Goal: Task Accomplishment & Management: Use online tool/utility

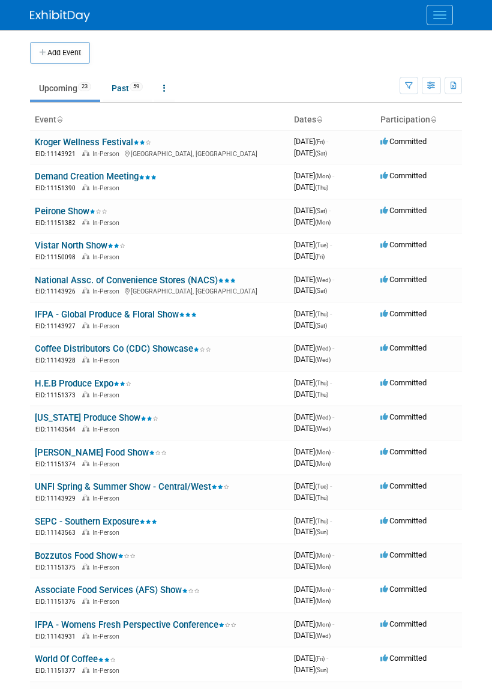
click at [417, 82] on button "button" at bounding box center [409, 85] width 19 height 17
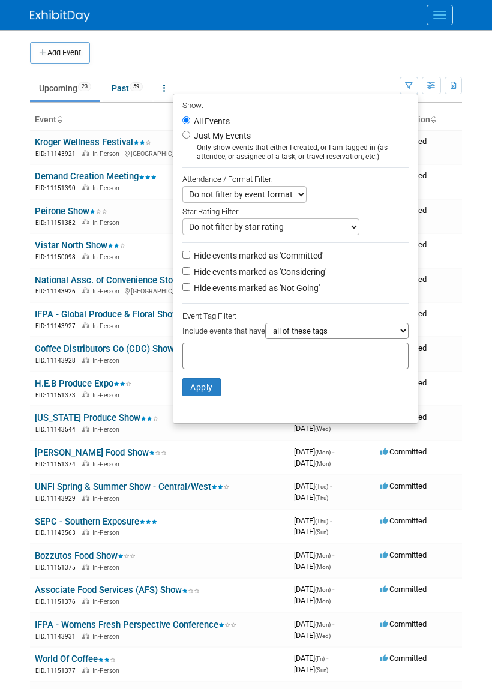
click at [477, 58] on div at bounding box center [246, 344] width 492 height 689
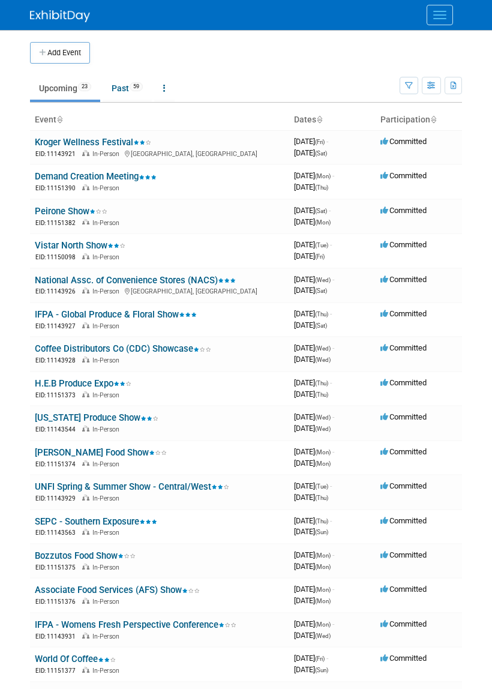
click at [428, 84] on icon "button" at bounding box center [432, 86] width 9 height 8
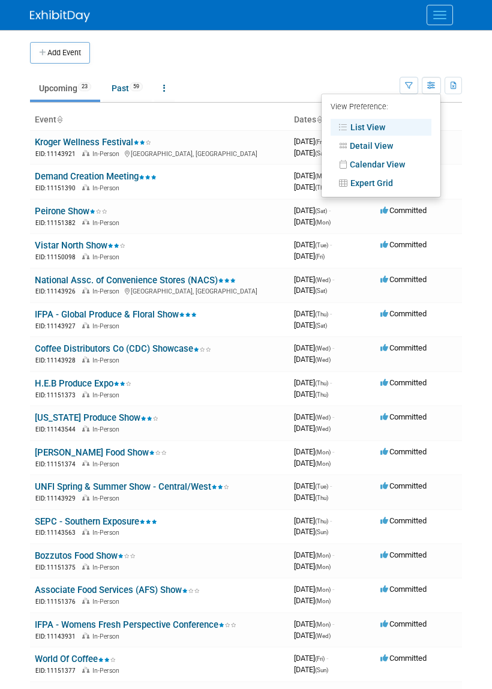
click at [383, 163] on link "Calendar View" at bounding box center [381, 164] width 101 height 17
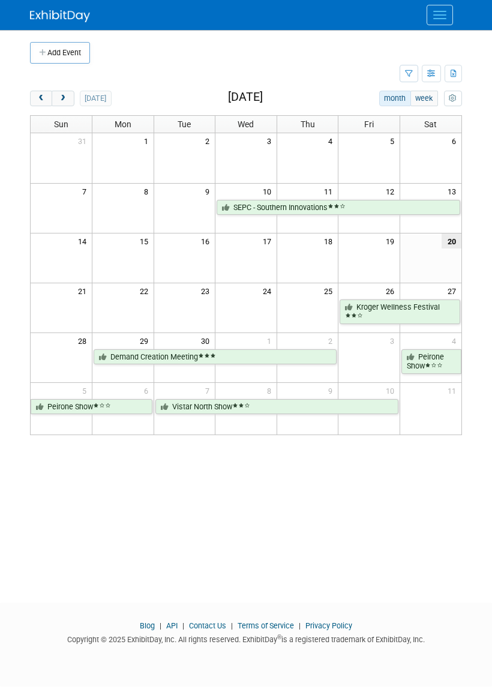
click at [61, 100] on span "next" at bounding box center [62, 99] width 9 height 8
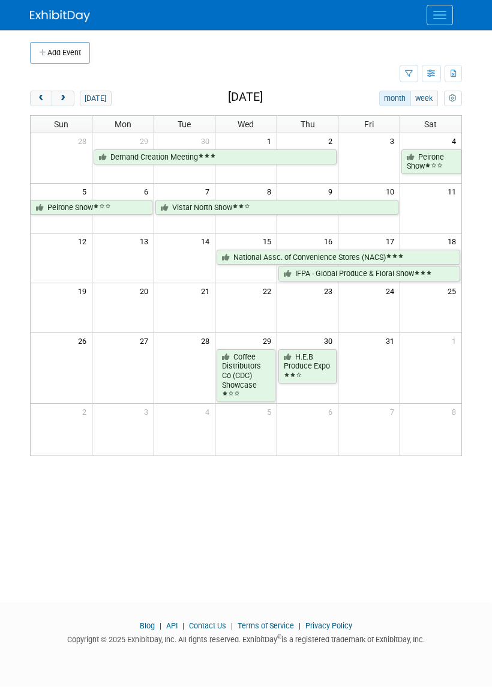
click at [38, 99] on span "prev" at bounding box center [41, 99] width 9 height 8
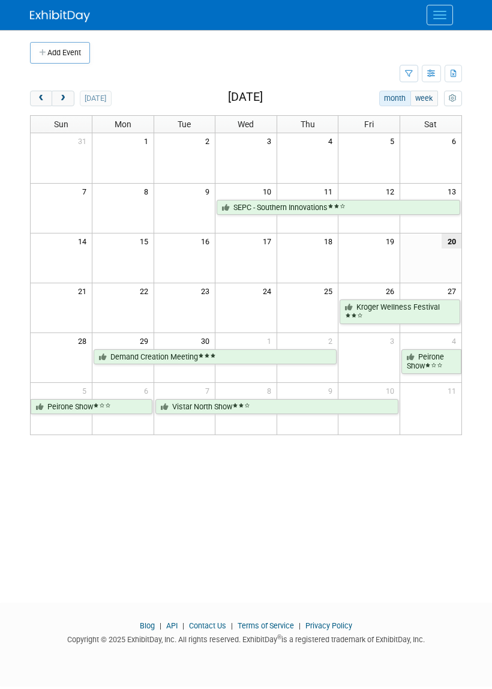
click at [420, 96] on button "week" at bounding box center [425, 99] width 28 height 16
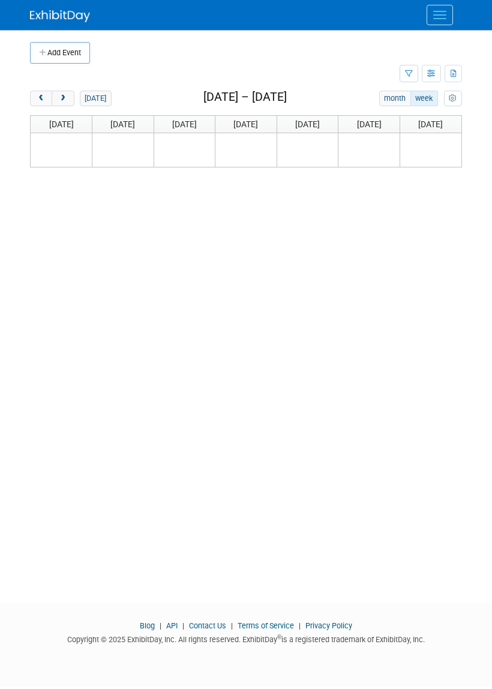
click at [395, 97] on button "month" at bounding box center [396, 99] width 32 height 16
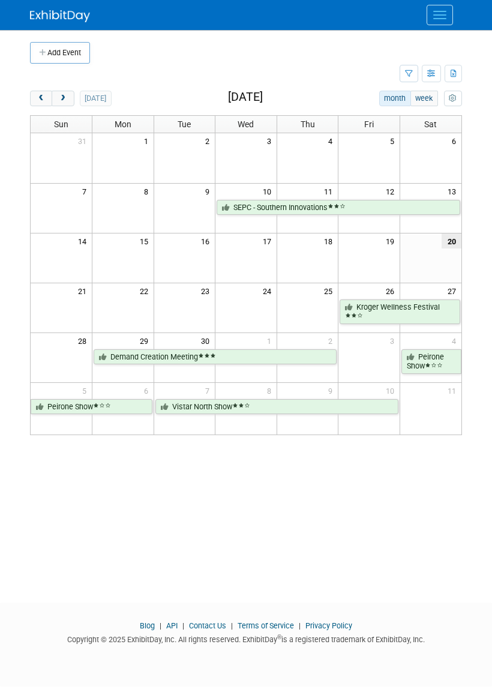
click at [57, 95] on button "next" at bounding box center [63, 99] width 22 height 16
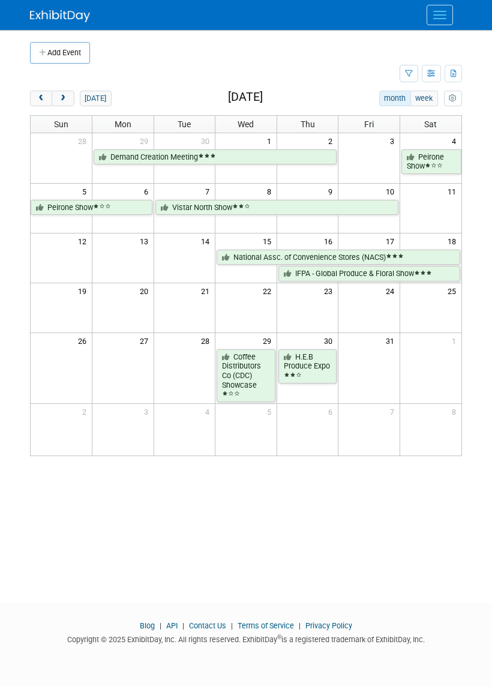
click at [60, 98] on span "next" at bounding box center [62, 99] width 9 height 8
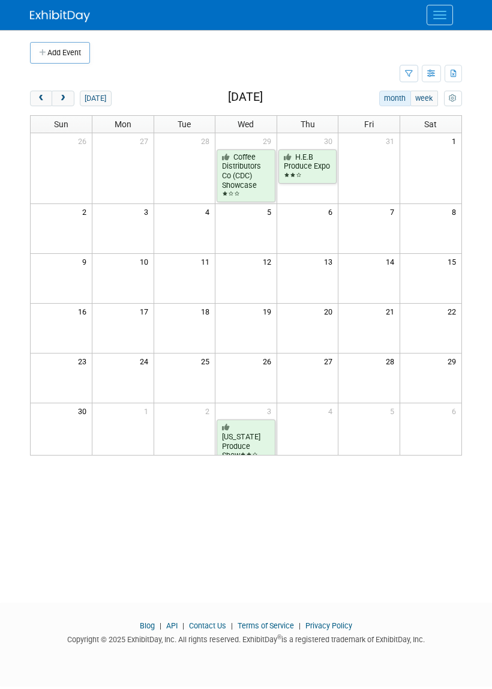
click at [49, 101] on button "prev" at bounding box center [41, 99] width 22 height 16
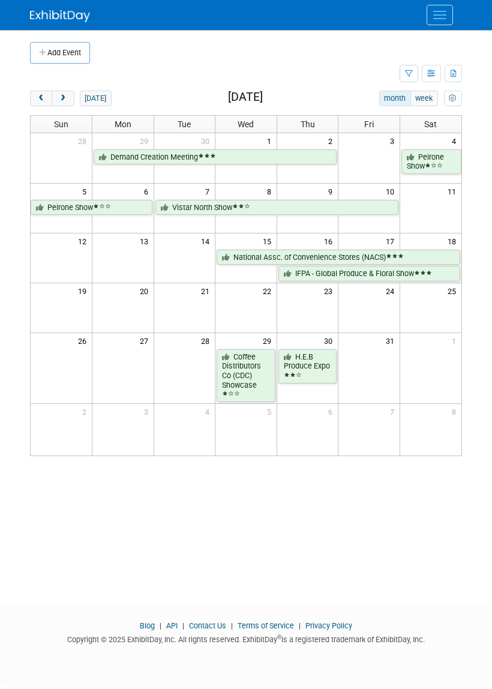
click at [37, 95] on span "prev" at bounding box center [41, 99] width 9 height 8
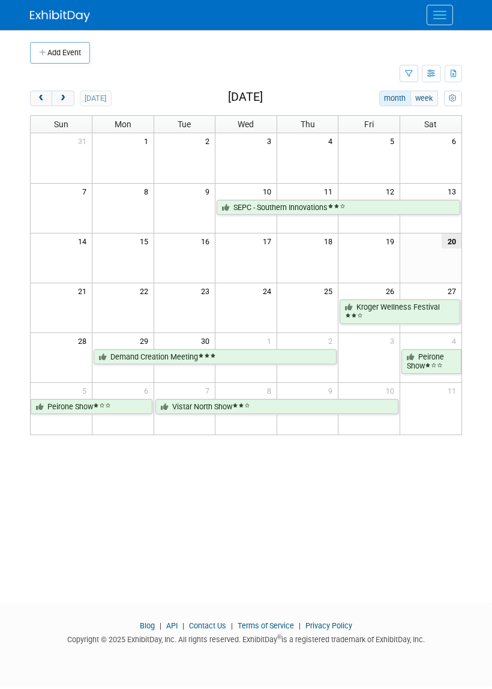
click at [73, 96] on button "next" at bounding box center [63, 99] width 22 height 16
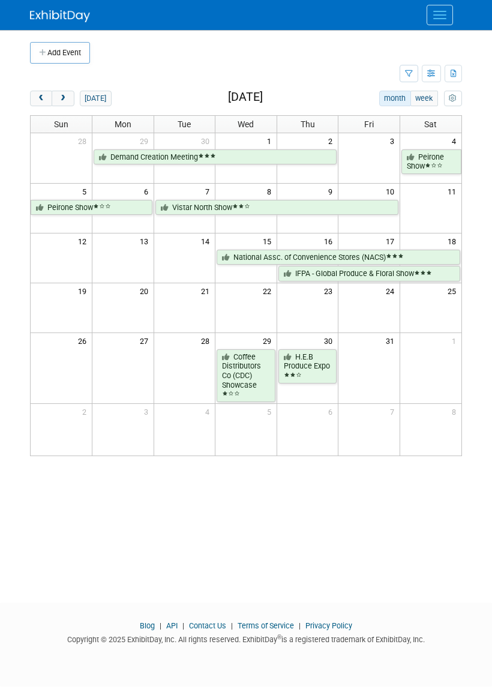
click at [40, 101] on button "prev" at bounding box center [41, 99] width 22 height 16
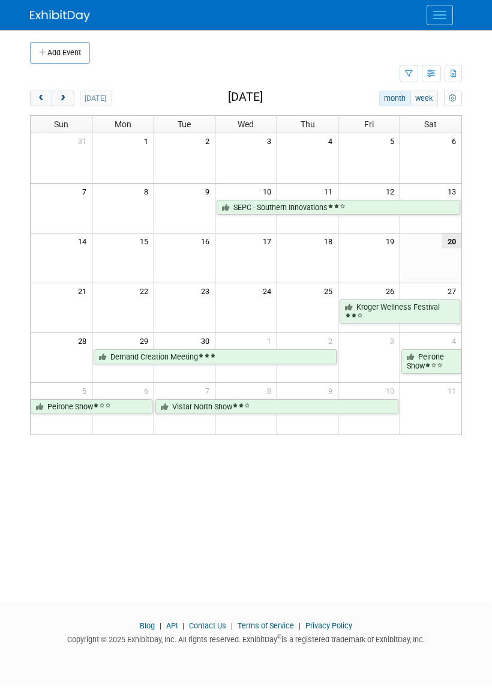
click at [456, 87] on div "Add Event New Event Duplicate Event Warning There is another event in your work…" at bounding box center [246, 305] width 450 height 551
click at [454, 95] on icon "myCustomButton" at bounding box center [453, 99] width 8 height 8
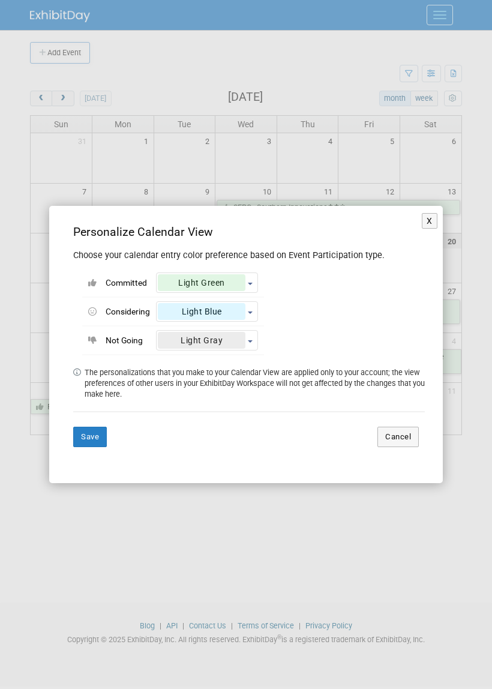
click at [406, 429] on button "Cancel" at bounding box center [398, 437] width 41 height 20
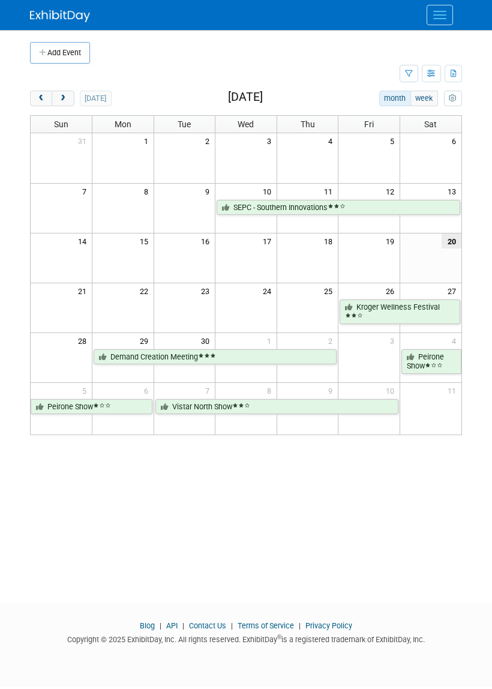
click at [13, 336] on body "GENEROUS BRANDS Events Add Event Bulk Upload Events Shareable Event Boards Rece…" at bounding box center [246, 344] width 492 height 689
click at [480, 353] on body "GENEROUS BRANDS Events Add Event Bulk Upload Events Shareable Event Boards Rece…" at bounding box center [246, 344] width 492 height 689
click at [483, 349] on body "GENEROUS BRANDS Events Add Event Bulk Upload Events Shareable Event Boards Rece…" at bounding box center [246, 344] width 492 height 689
click at [7, 324] on body "GENEROUS BRANDS Events Add Event Bulk Upload Events Shareable Event Boards Rece…" at bounding box center [246, 344] width 492 height 689
click at [14, 324] on body "GENEROUS BRANDS Events Add Event Bulk Upload Events Shareable Event Boards Rece…" at bounding box center [246, 344] width 492 height 689
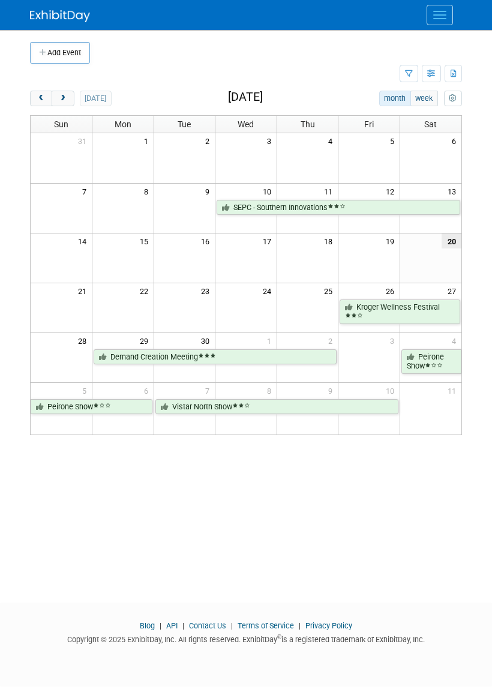
click at [489, 328] on body "GENEROUS BRANDS Events Add Event Bulk Upload Events Shareable Event Boards Rece…" at bounding box center [246, 344] width 492 height 689
click at [10, 317] on body "GENEROUS BRANDS Events Add Event Bulk Upload Events Shareable Event Boards Rece…" at bounding box center [246, 344] width 492 height 689
click at [486, 333] on body "GENEROUS BRANDS Events Add Event Bulk Upload Events Shareable Event Boards Rece…" at bounding box center [246, 344] width 492 height 689
click at [485, 325] on body "GENEROUS BRANDS Events Add Event Bulk Upload Events Shareable Event Boards Rece…" at bounding box center [246, 344] width 492 height 689
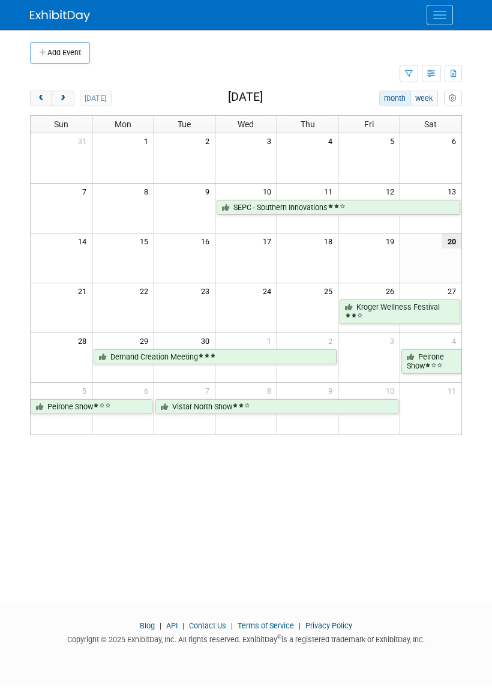
click at [486, 328] on body "GENEROUS BRANDS Events Add Event Bulk Upload Events Shareable Event Boards Rece…" at bounding box center [246, 344] width 492 height 689
click at [479, 337] on body "GENEROUS BRANDS Events Add Event Bulk Upload Events Shareable Event Boards Rece…" at bounding box center [246, 344] width 492 height 689
click at [487, 334] on body "GENEROUS BRANDS Events Add Event Bulk Upload Events Shareable Event Boards Rece…" at bounding box center [246, 344] width 492 height 689
click at [473, 323] on body "GENEROUS BRANDS Events Add Event Bulk Upload Events Shareable Event Boards Rece…" at bounding box center [246, 344] width 492 height 689
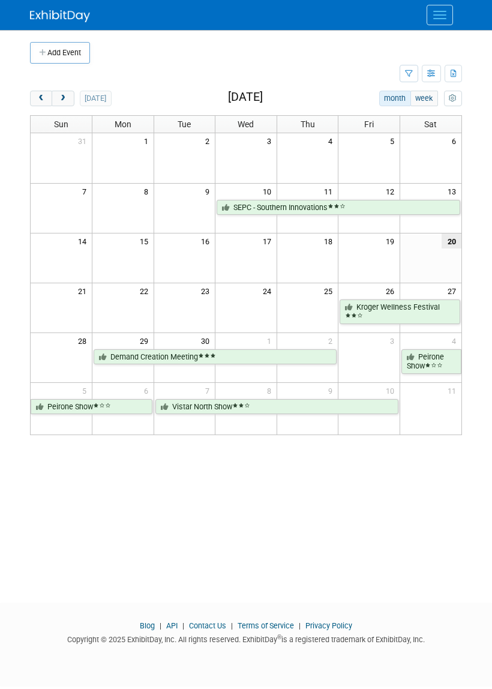
click at [10, 300] on body "GENEROUS BRANDS Events Add Event Bulk Upload Events Shareable Event Boards Rece…" at bounding box center [246, 344] width 492 height 689
click at [454, 73] on icon "button" at bounding box center [454, 74] width 7 height 8
click at [415, 108] on span "(82 Events)" at bounding box center [413, 112] width 37 height 8
click at [66, 95] on span "next" at bounding box center [62, 99] width 9 height 8
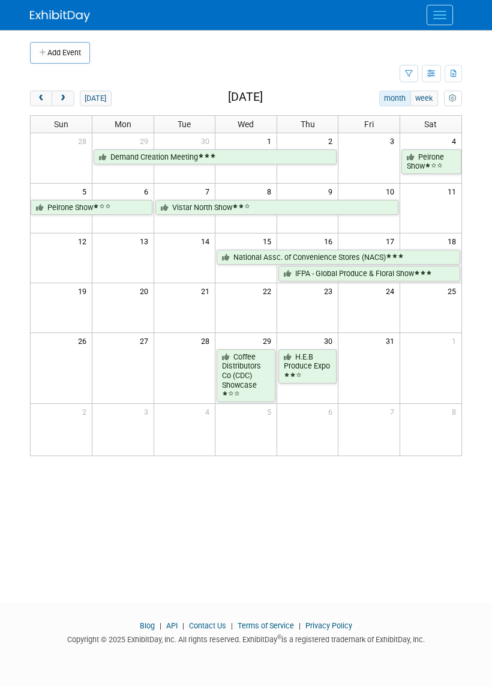
click at [35, 103] on button "prev" at bounding box center [41, 99] width 22 height 16
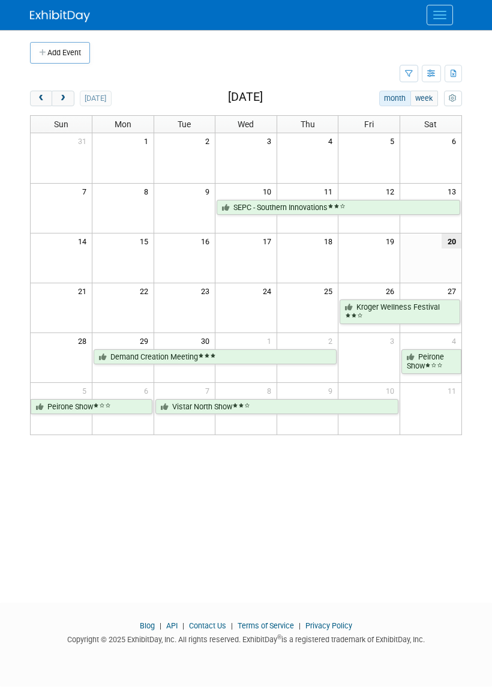
click at [64, 98] on span "next" at bounding box center [62, 99] width 9 height 8
